Goal: Information Seeking & Learning: Learn about a topic

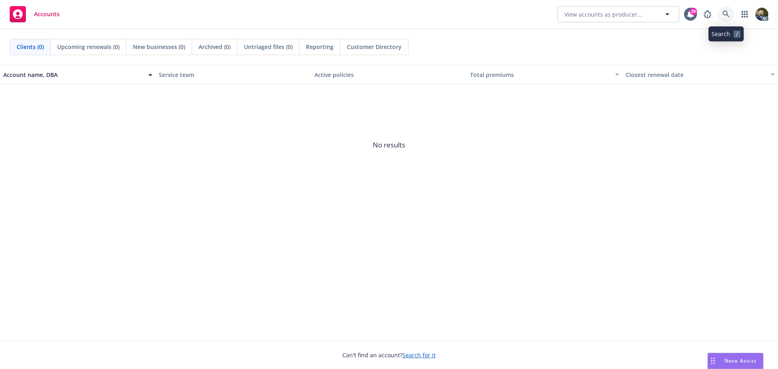
click at [721, 14] on link at bounding box center [726, 14] width 16 height 16
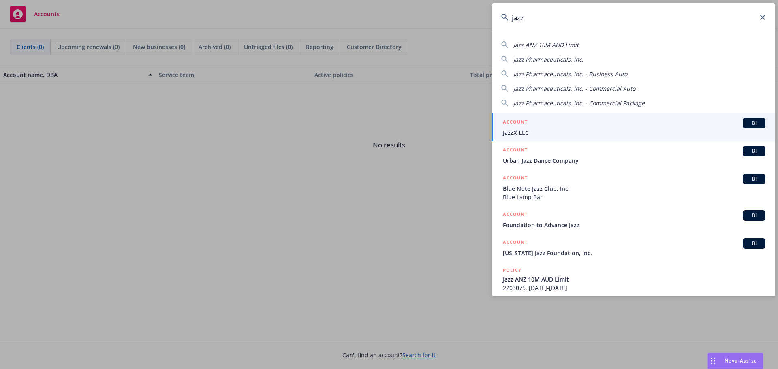
click at [571, 58] on span "Jazz Pharmaceuticals, Inc." at bounding box center [548, 60] width 70 height 8
type input "Jazz Pharmaceuticals, Inc."
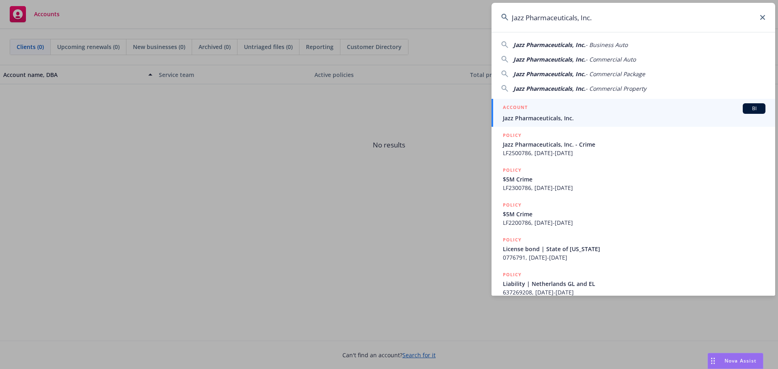
click at [577, 116] on span "Jazz Pharmaceuticals, Inc." at bounding box center [634, 118] width 263 height 9
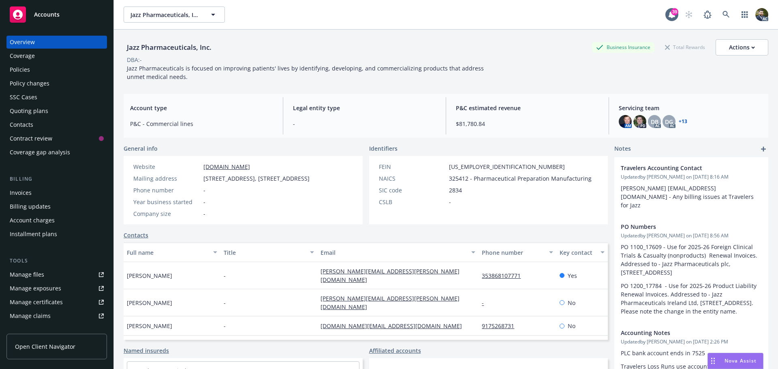
click at [49, 67] on div "Policies" at bounding box center [57, 69] width 94 height 13
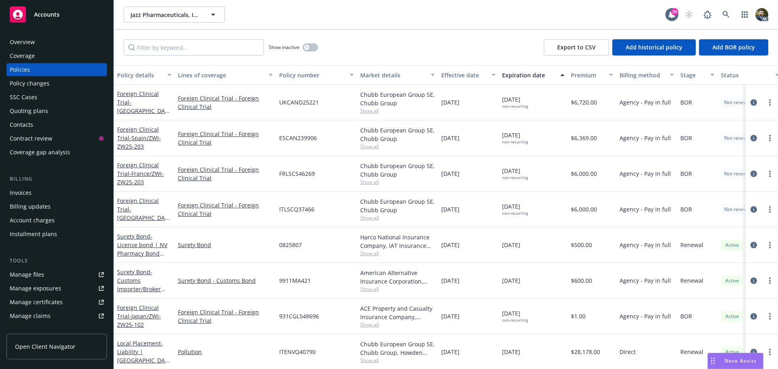
click at [32, 39] on div "Overview" at bounding box center [22, 42] width 25 height 13
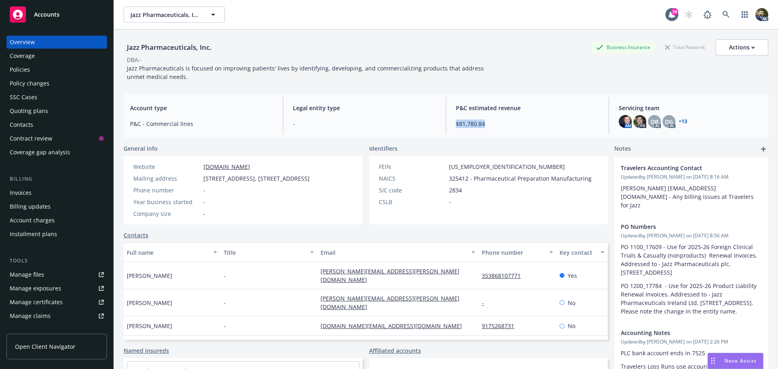
drag, startPoint x: 484, startPoint y: 125, endPoint x: 451, endPoint y: 126, distance: 33.2
click at [451, 126] on div "P&C estimated revenue $81,780.84" at bounding box center [527, 115] width 156 height 37
click at [679, 120] on link "+ 13" at bounding box center [683, 121] width 9 height 5
